Goal: Information Seeking & Learning: Learn about a topic

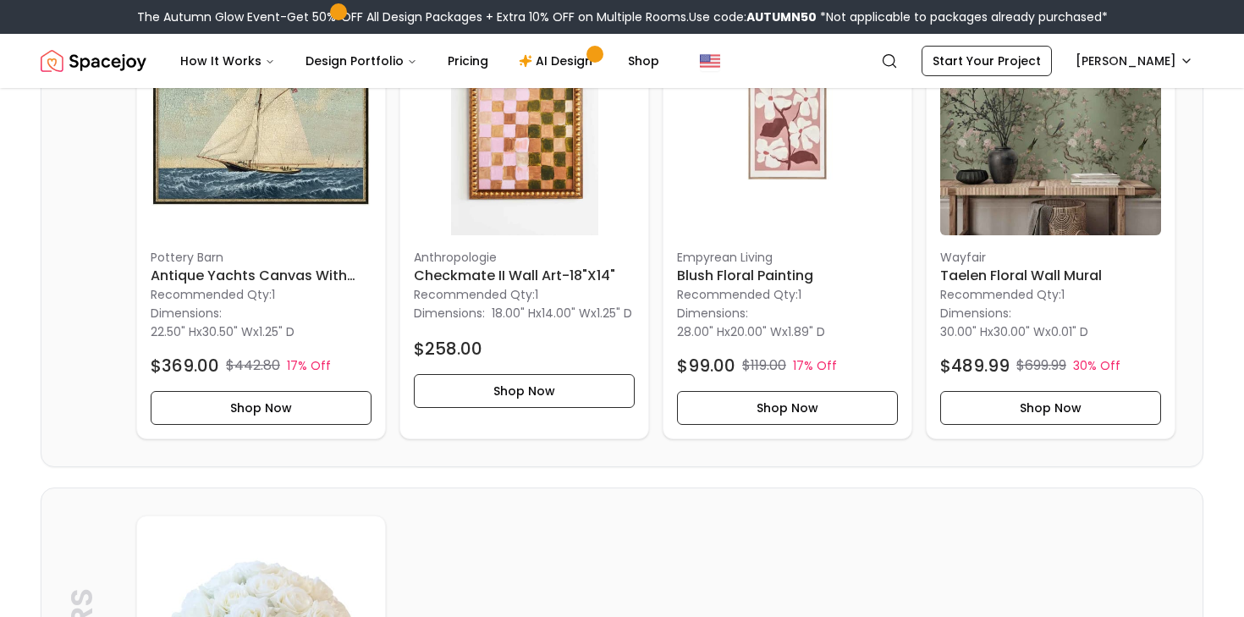
scroll to position [3871, 0]
click at [1038, 245] on div "Wayfair Taelen Floral Wall Mural Recommended Qty: 1 Dimensions: 30.00" H x 30.0…" at bounding box center [1050, 218] width 248 height 437
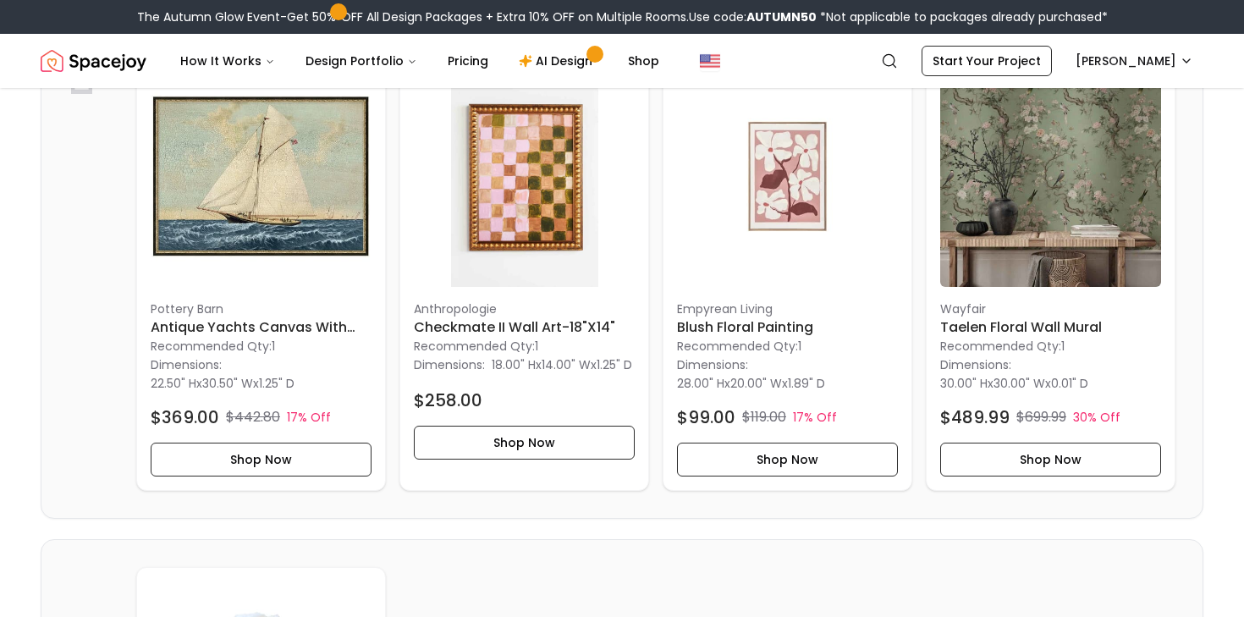
scroll to position [915, 0]
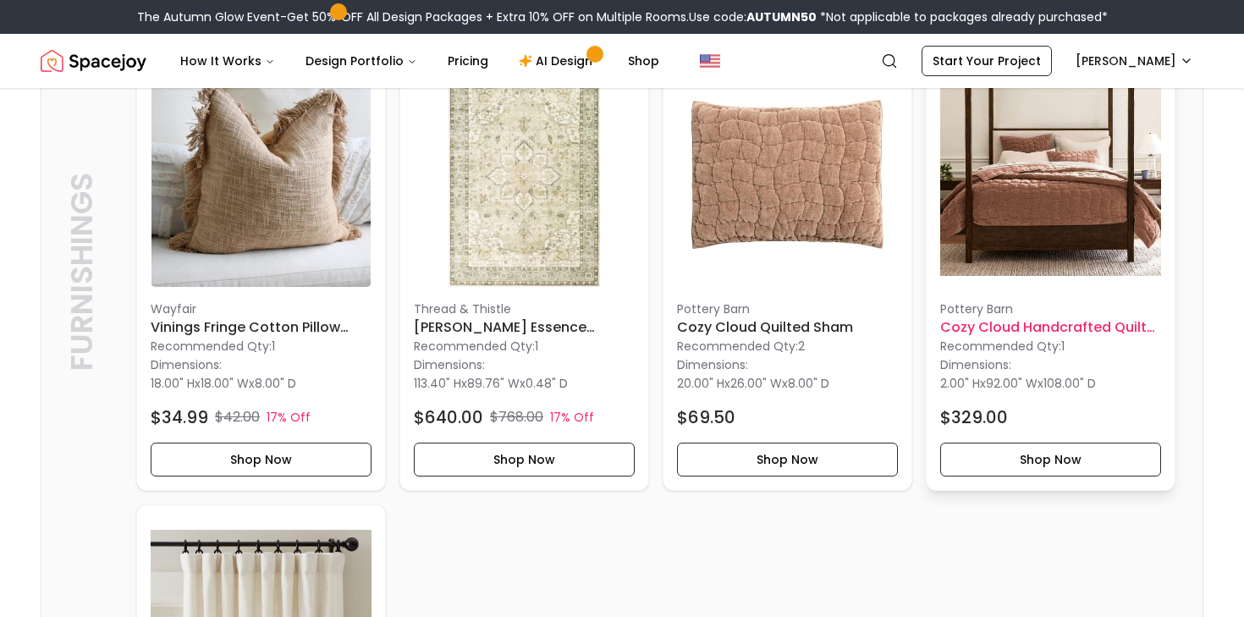
click at [1032, 168] on img at bounding box center [1050, 176] width 221 height 221
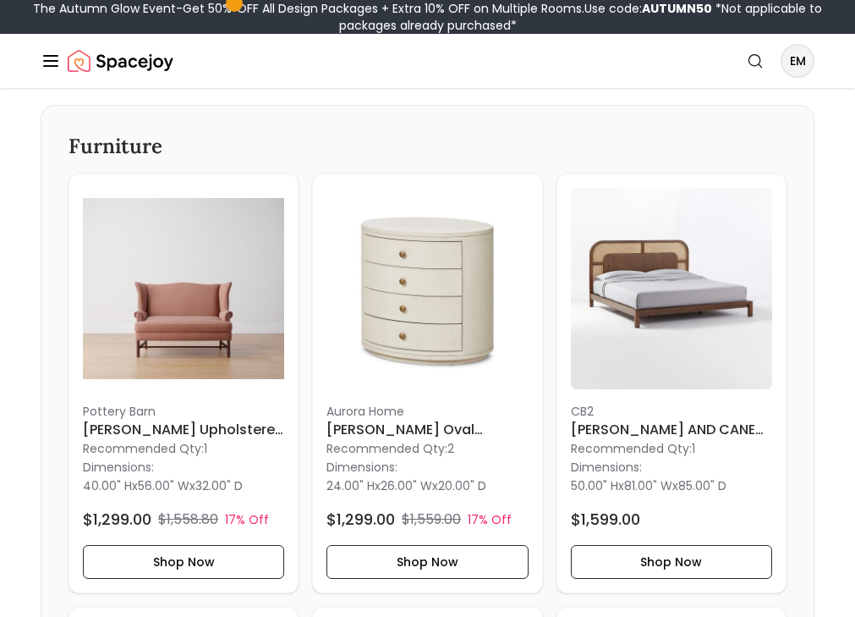
scroll to position [1920, 0]
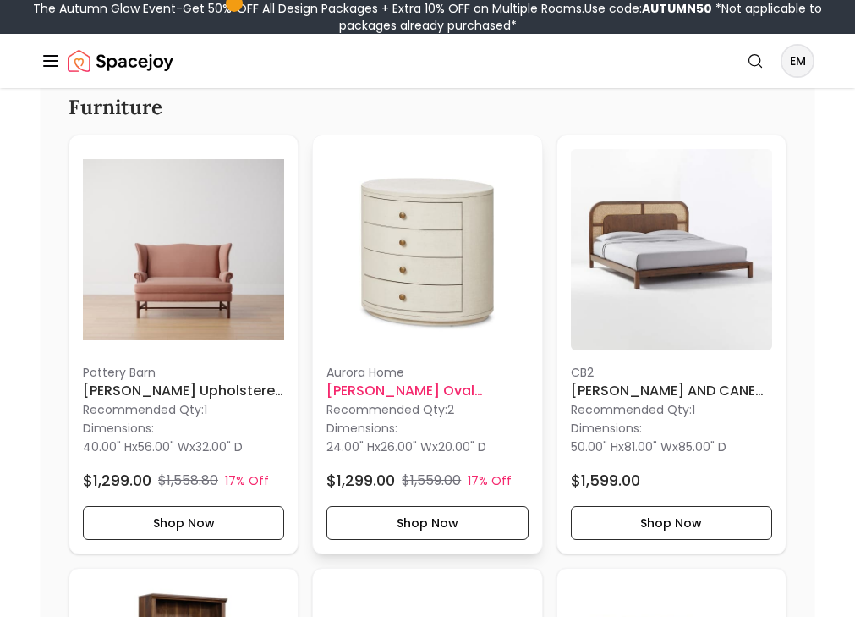
click at [376, 324] on img at bounding box center [427, 249] width 201 height 201
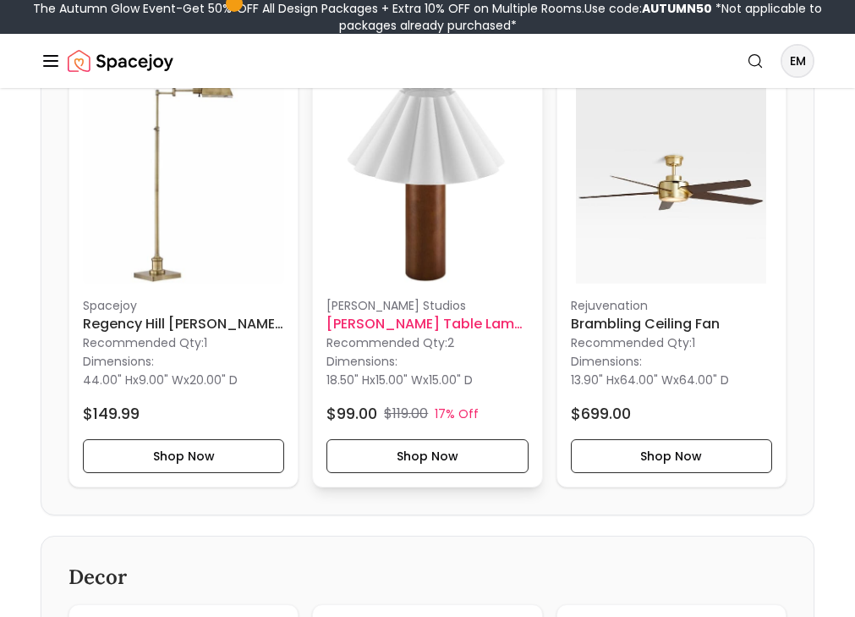
scroll to position [3334, 0]
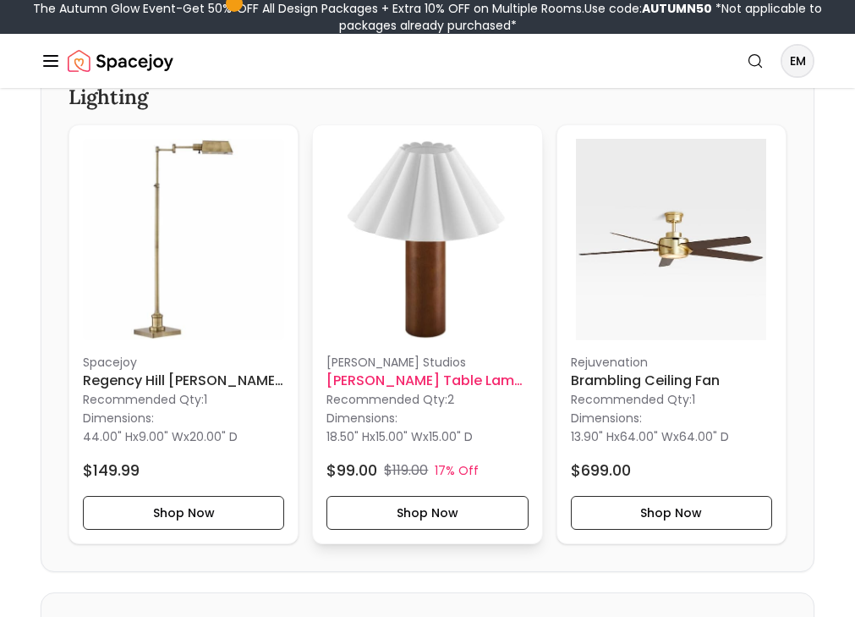
click at [413, 250] on img at bounding box center [427, 239] width 201 height 201
click at [472, 255] on img at bounding box center [427, 239] width 201 height 201
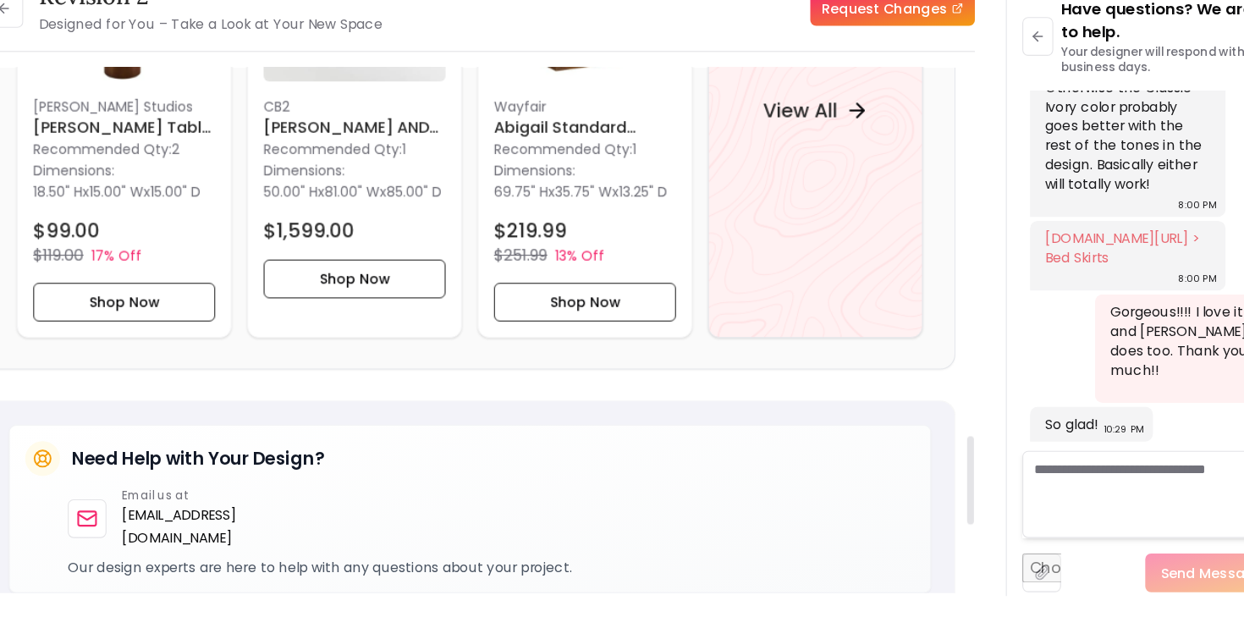
scroll to position [1923, 0]
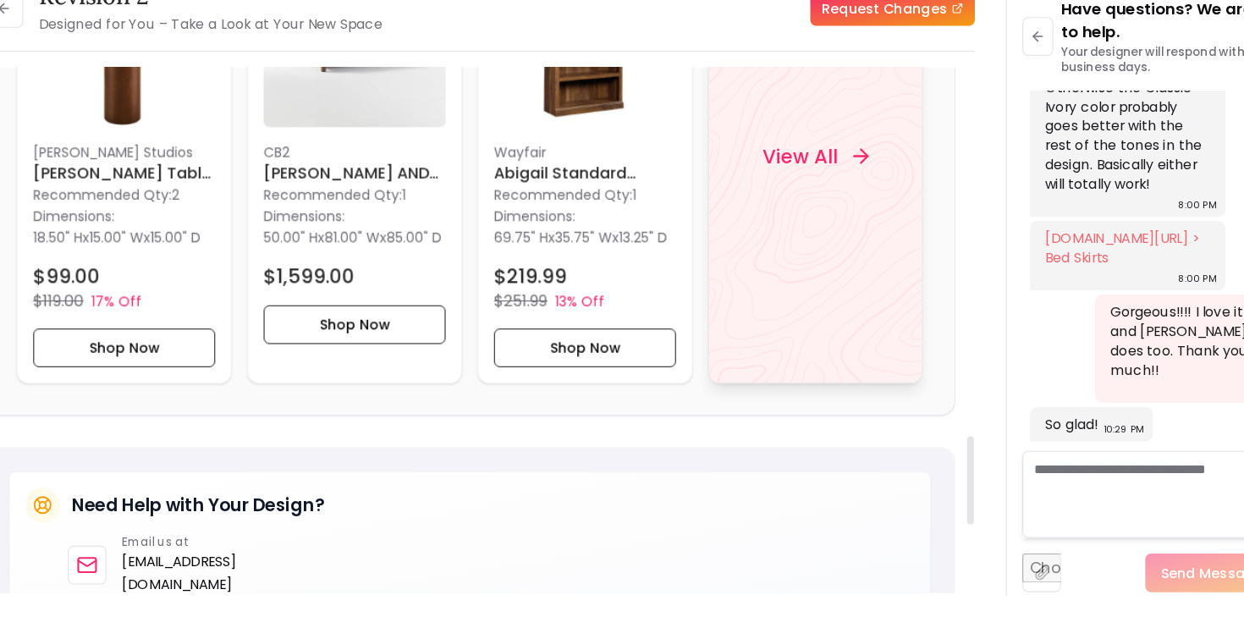
click at [751, 321] on div "View All" at bounding box center [787, 214] width 188 height 398
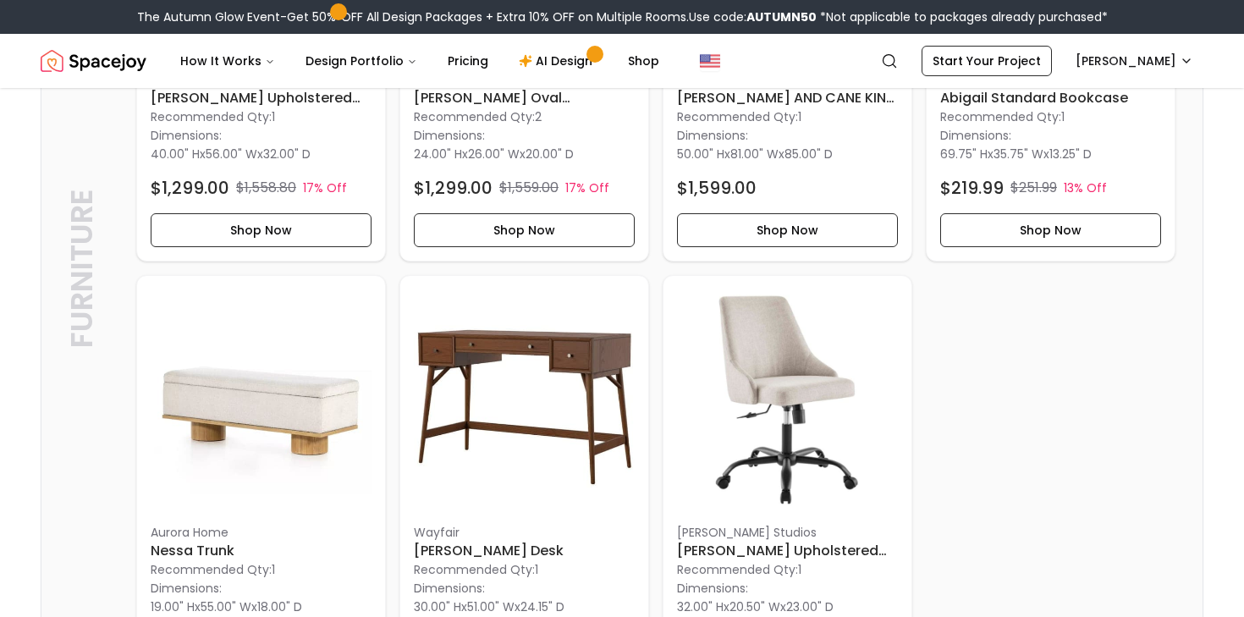
scroll to position [2188, 0]
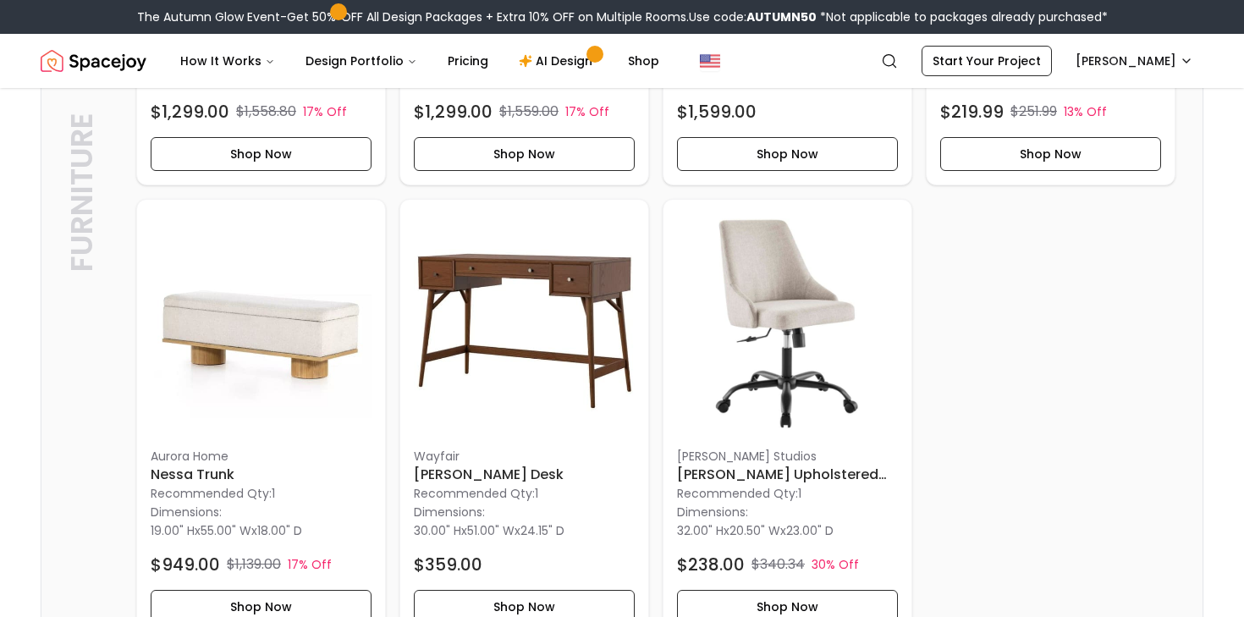
drag, startPoint x: 150, startPoint y: 529, endPoint x: 399, endPoint y: 13, distance: 573.3
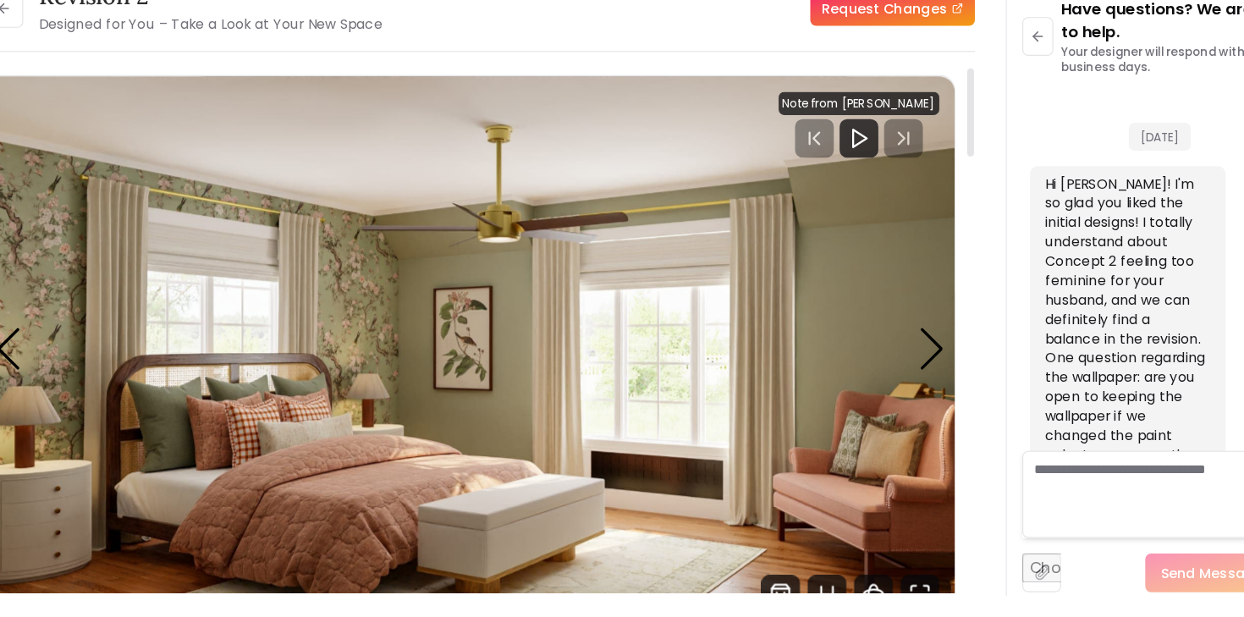
scroll to position [5892, 0]
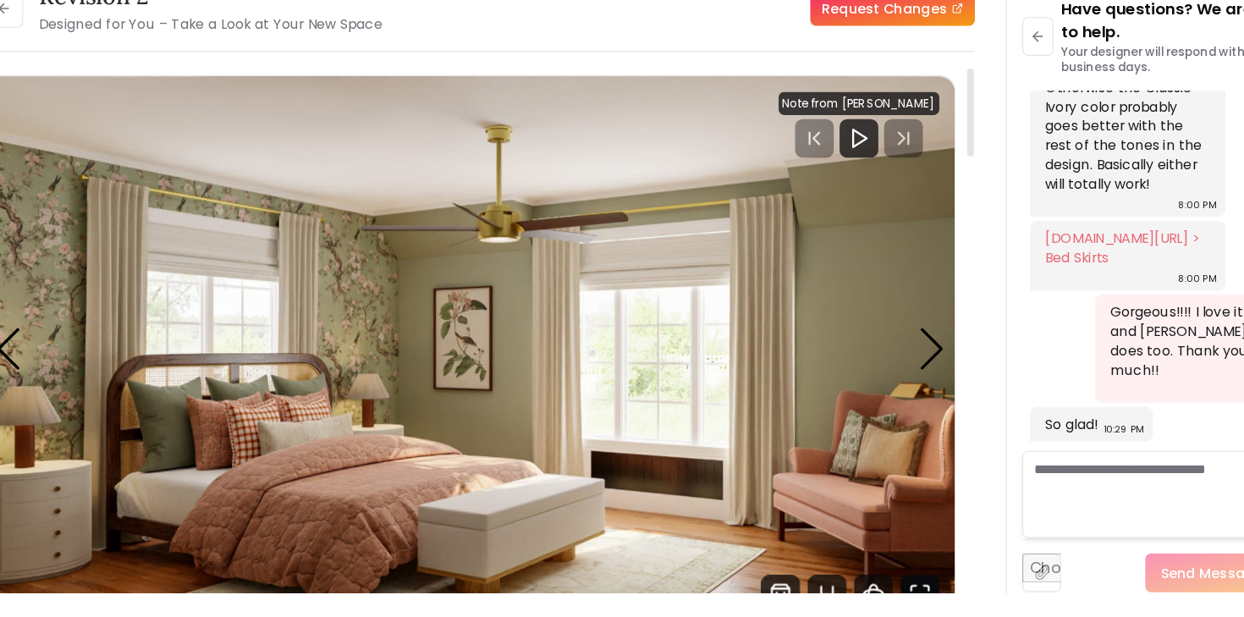
click at [883, 587] on icon "Fullscreen" at bounding box center [878, 597] width 34 height 34
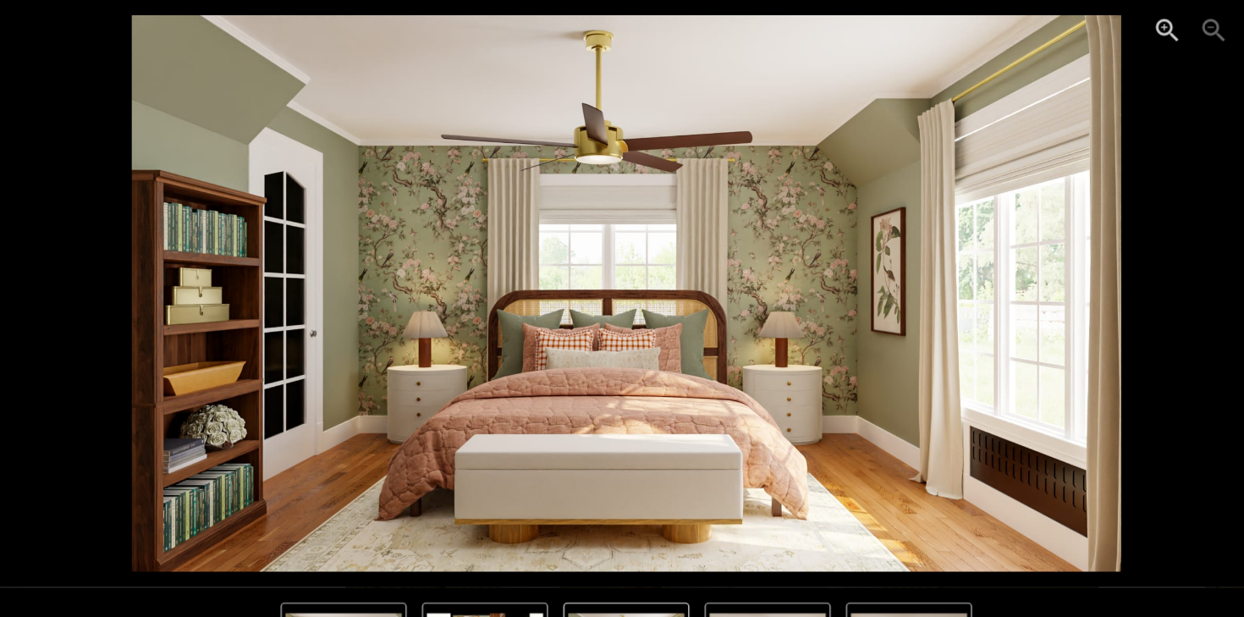
click at [507, 535] on button "5 of 5" at bounding box center [498, 565] width 110 height 76
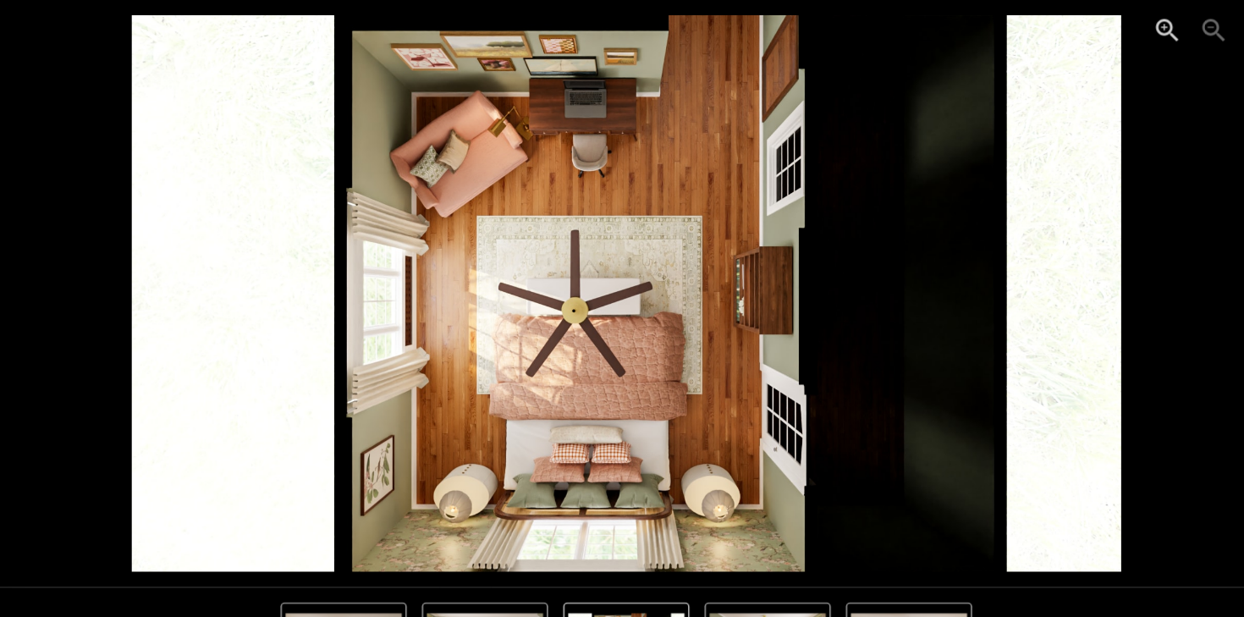
click at [1026, 278] on img "5 of 5" at bounding box center [622, 257] width 865 height 486
